Goal: Find specific page/section: Find specific page/section

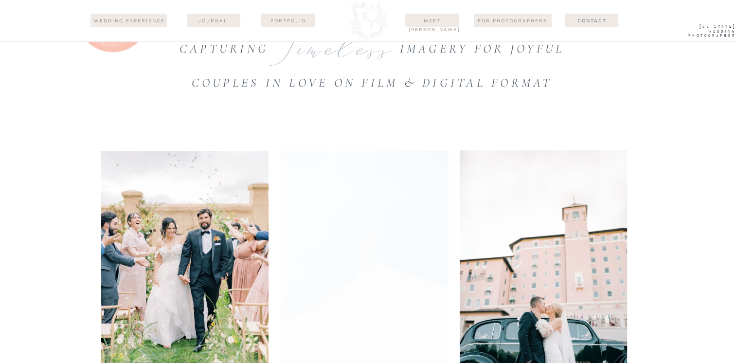
scroll to position [501, 0]
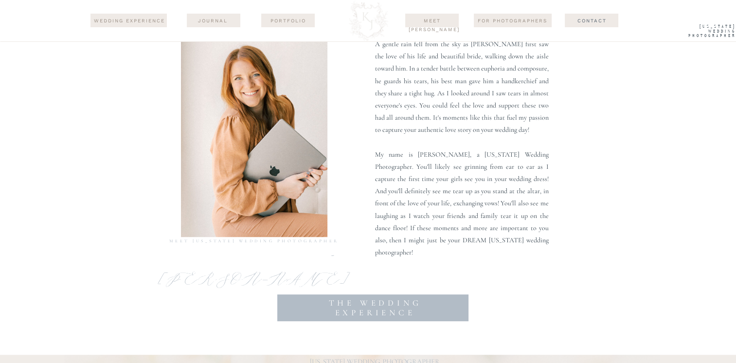
click at [368, 29] on div at bounding box center [368, 21] width 47 height 42
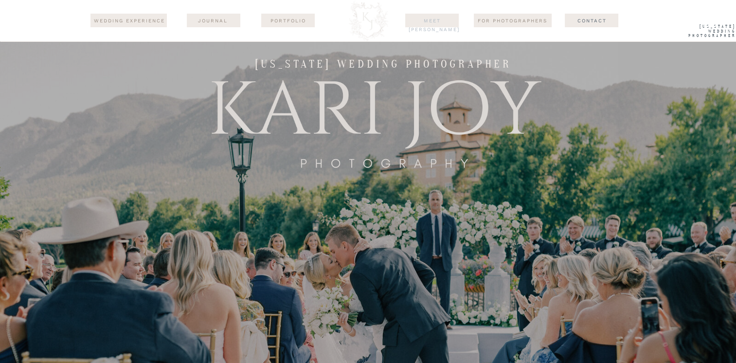
click at [442, 22] on nav "Meet [PERSON_NAME]" at bounding box center [432, 21] width 47 height 8
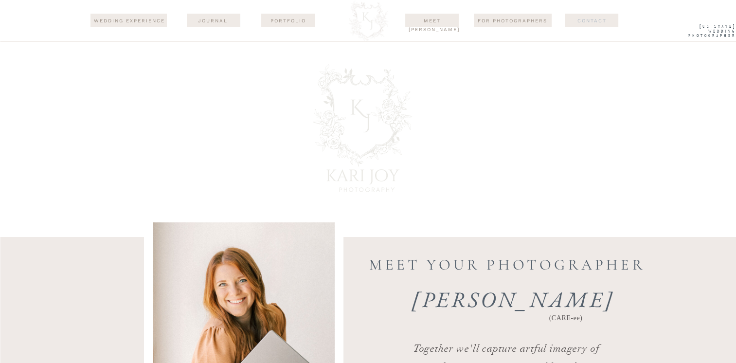
click at [598, 21] on nav "Contact" at bounding box center [593, 21] width 68 height 8
